Goal: Use online tool/utility

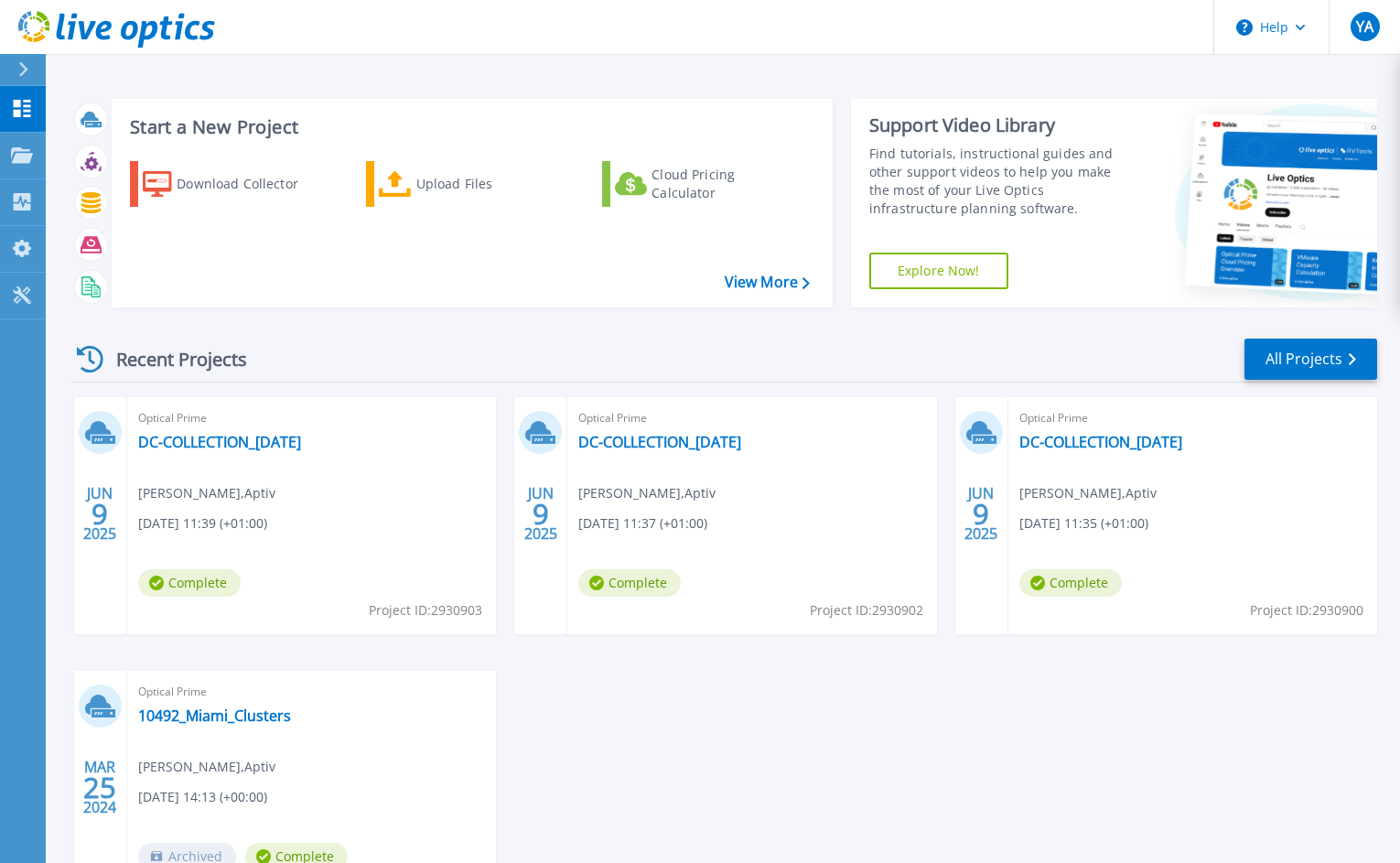
click at [387, 492] on div "Optical Prime DC-COLLECTION_[DATE] [PERSON_NAME] , Aptiv [DATE] 11:39 (+01:00) …" at bounding box center [311, 515] width 369 height 237
click at [217, 446] on link "DC-COLLECTION_[DATE]" at bounding box center [219, 442] width 163 height 19
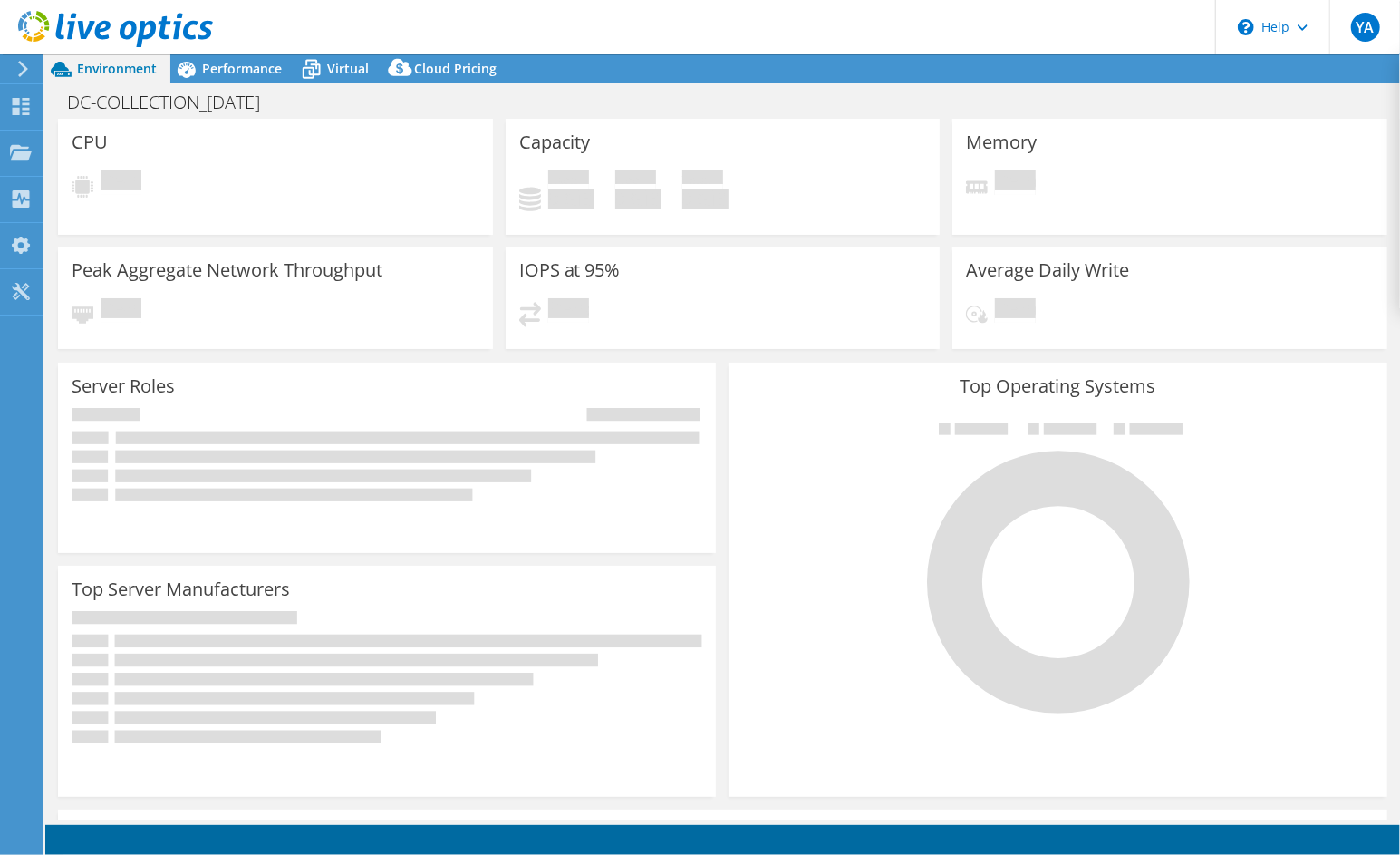
select select "USD"
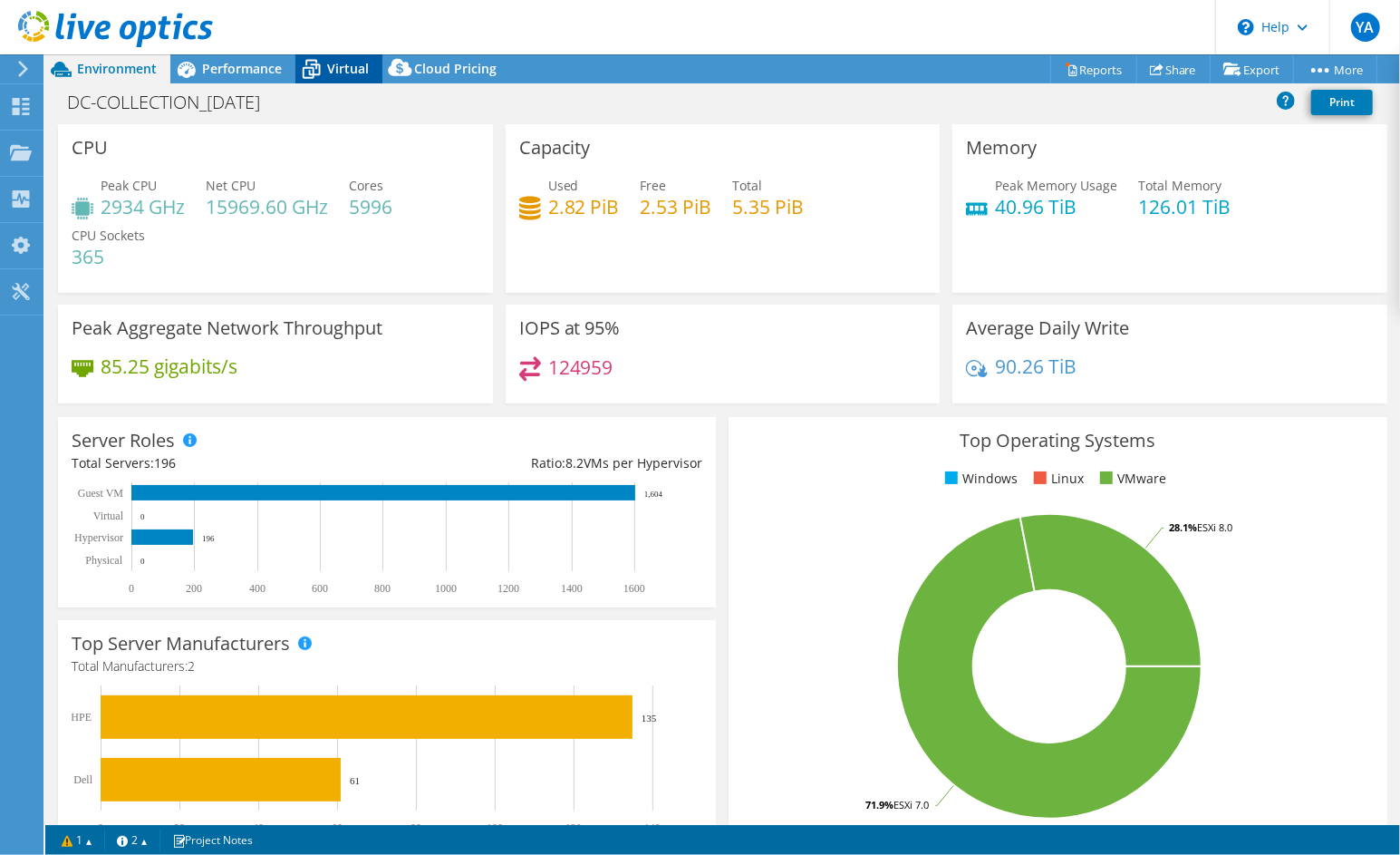
click at [335, 62] on span "Virtual" at bounding box center [347, 68] width 42 height 18
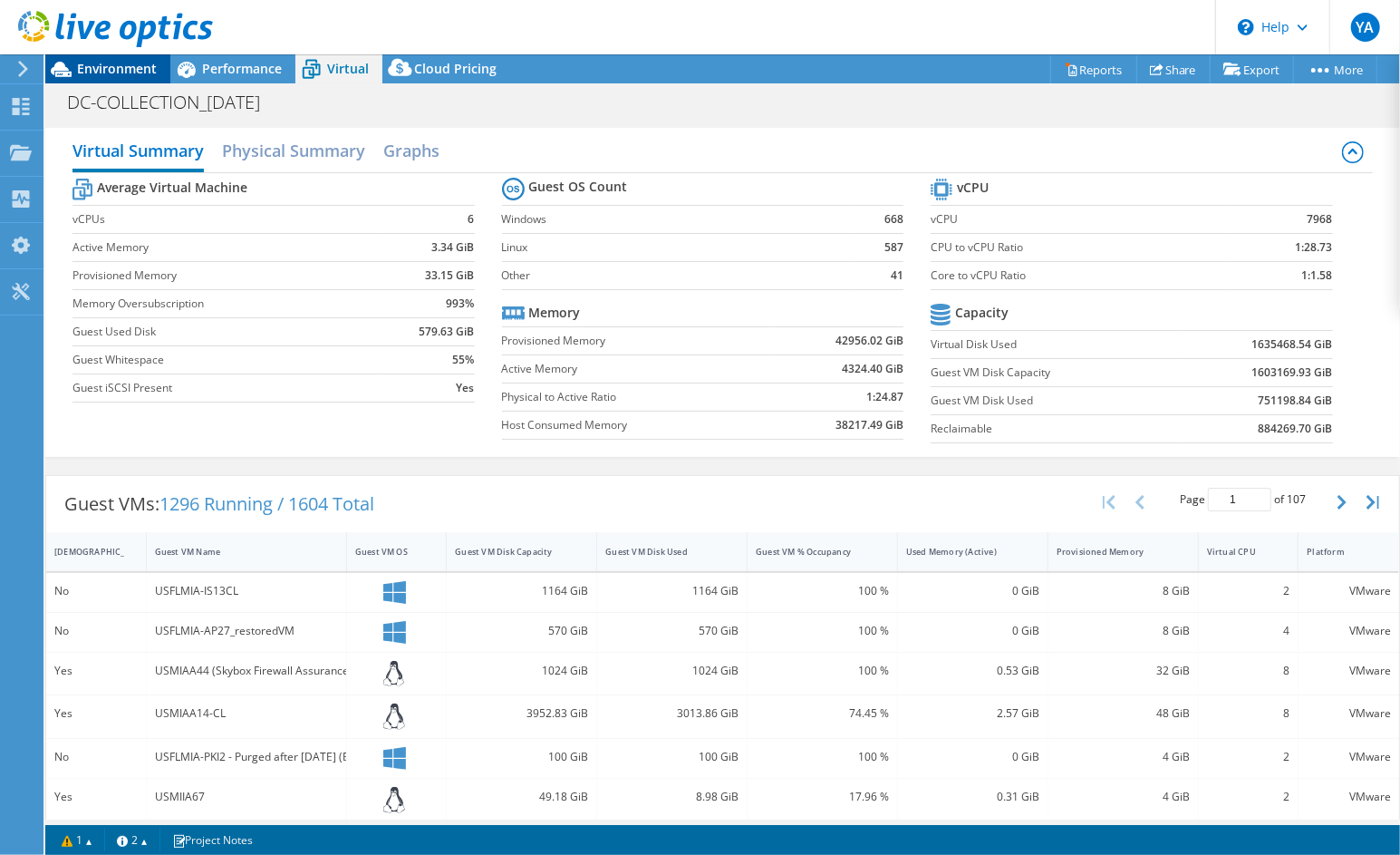
click at [138, 75] on span "Environment" at bounding box center [116, 68] width 79 height 18
